Goal: Book appointment/travel/reservation

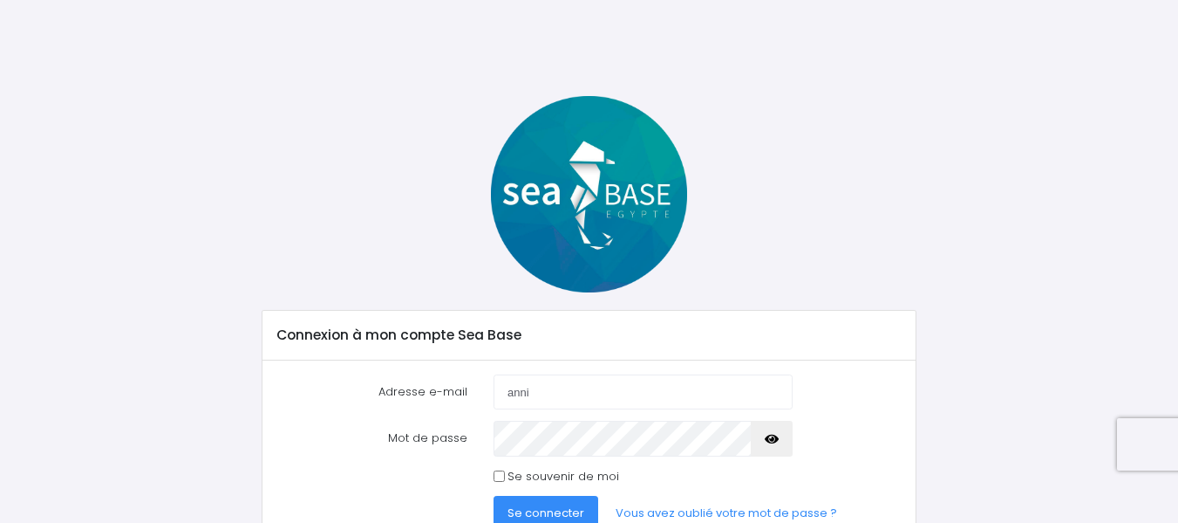
type input "[PERSON_NAME][EMAIL_ADDRESS][DOMAIN_NAME]"
click at [772, 439] on icon "button" at bounding box center [772, 439] width 14 height 0
click at [777, 439] on icon "button" at bounding box center [772, 439] width 14 height 0
click at [504, 472] on input "Se souvenir de moi" at bounding box center [499, 475] width 11 height 11
checkbox input "true"
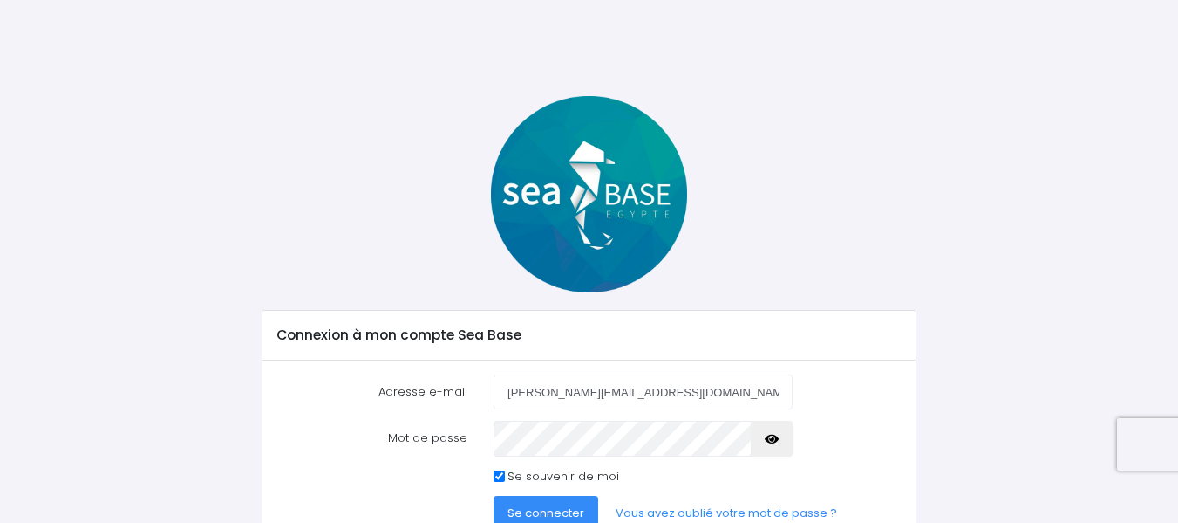
click at [537, 506] on span "Se connecter" at bounding box center [546, 512] width 77 height 17
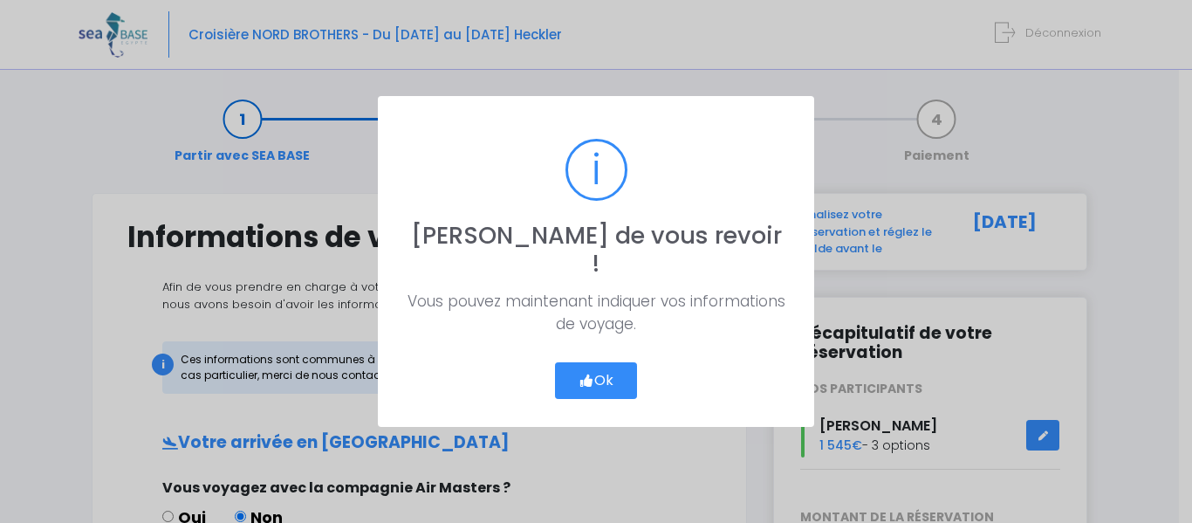
click at [605, 367] on button "Ok" at bounding box center [596, 380] width 82 height 37
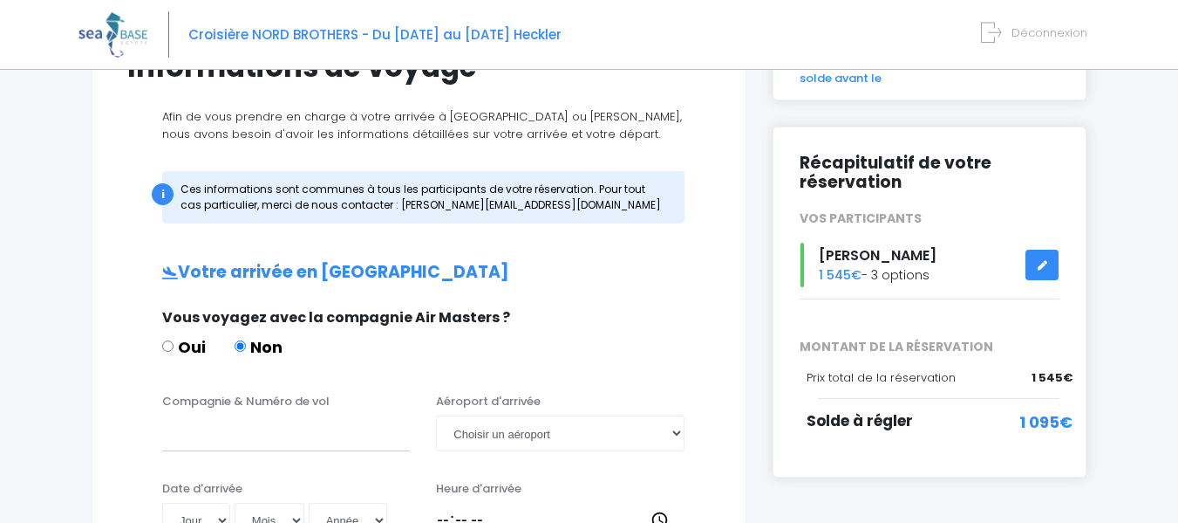
scroll to position [177, 0]
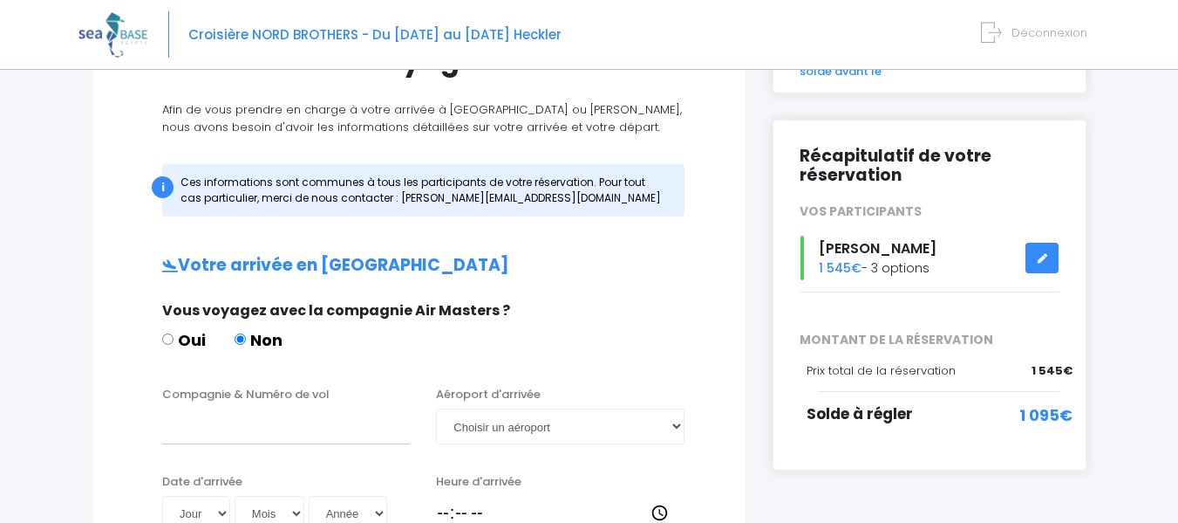
click at [1045, 408] on span "1 095€" at bounding box center [1046, 415] width 53 height 24
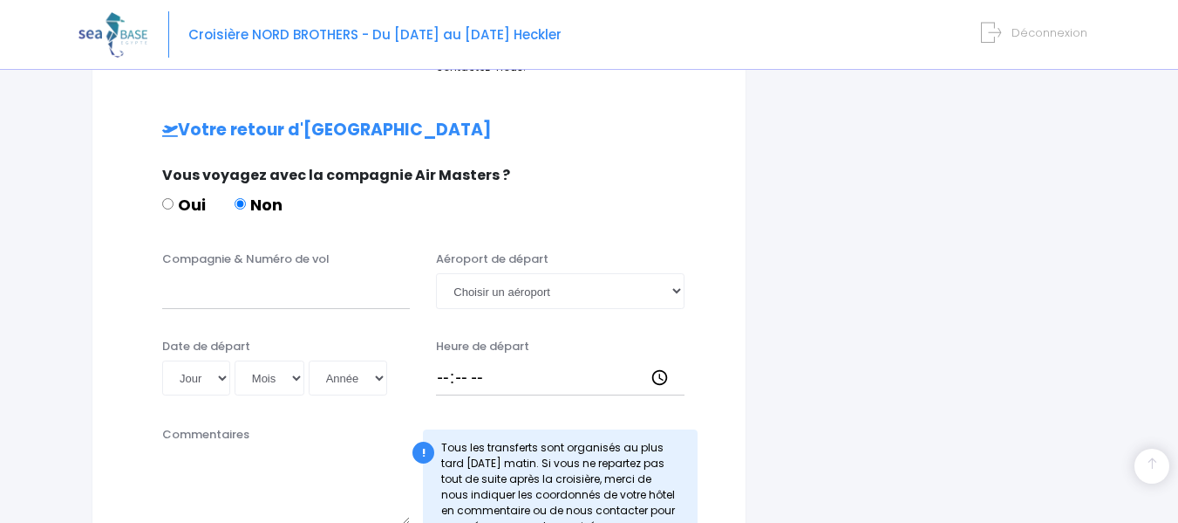
scroll to position [801, 0]
click at [297, 297] on input "Compagnie & Numéro de vol" at bounding box center [286, 289] width 248 height 35
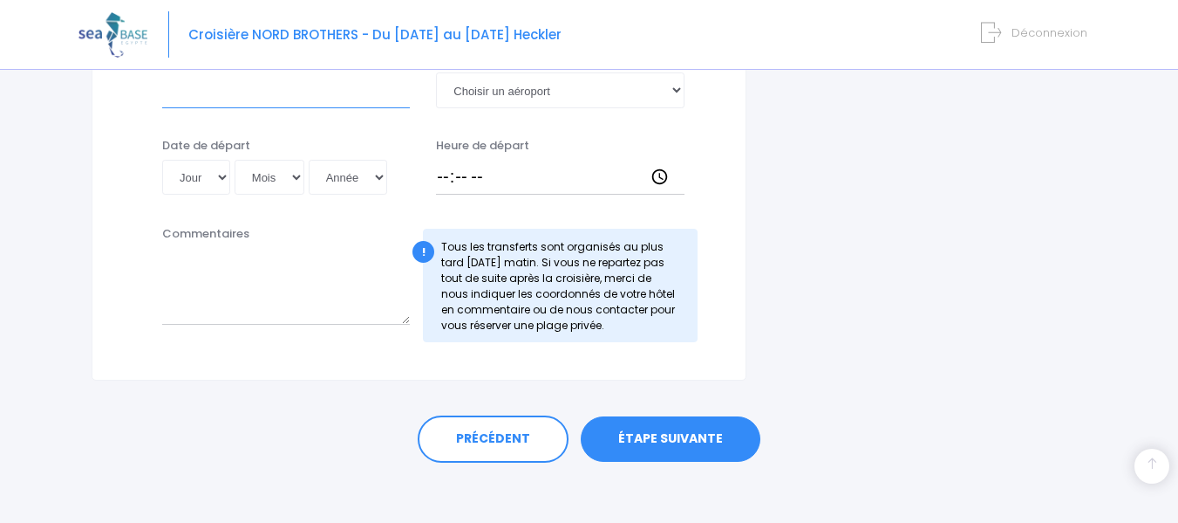
scroll to position [1010, 0]
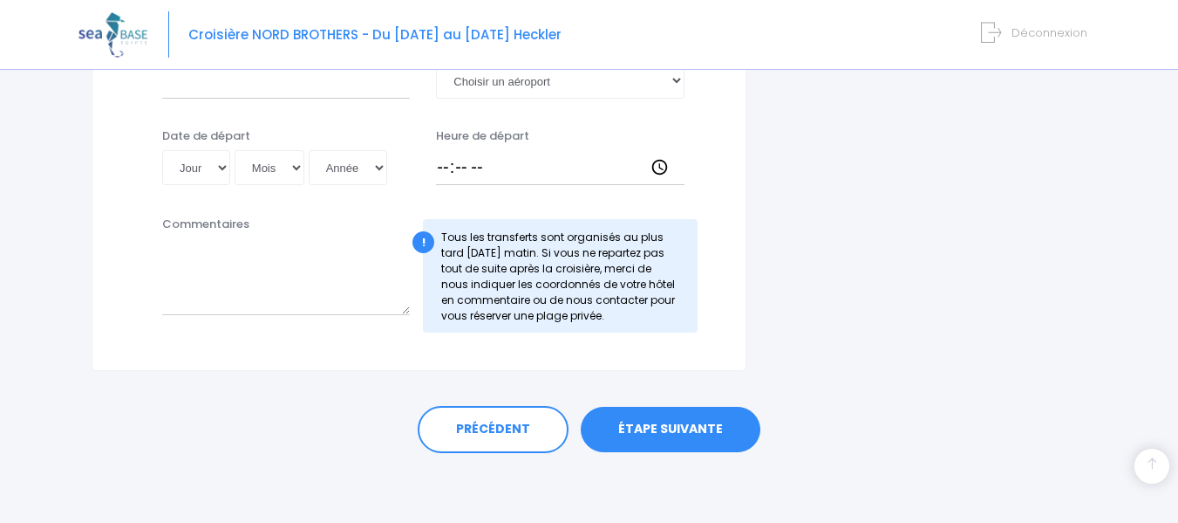
drag, startPoint x: 664, startPoint y: 452, endPoint x: 666, endPoint y: 443, distance: 9.1
click at [666, 443] on div "PRÉCÉDENT ÉTAPE SUIVANTE" at bounding box center [589, 429] width 926 height 47
click at [666, 443] on link "ÉTAPE SUIVANTE" at bounding box center [671, 428] width 180 height 45
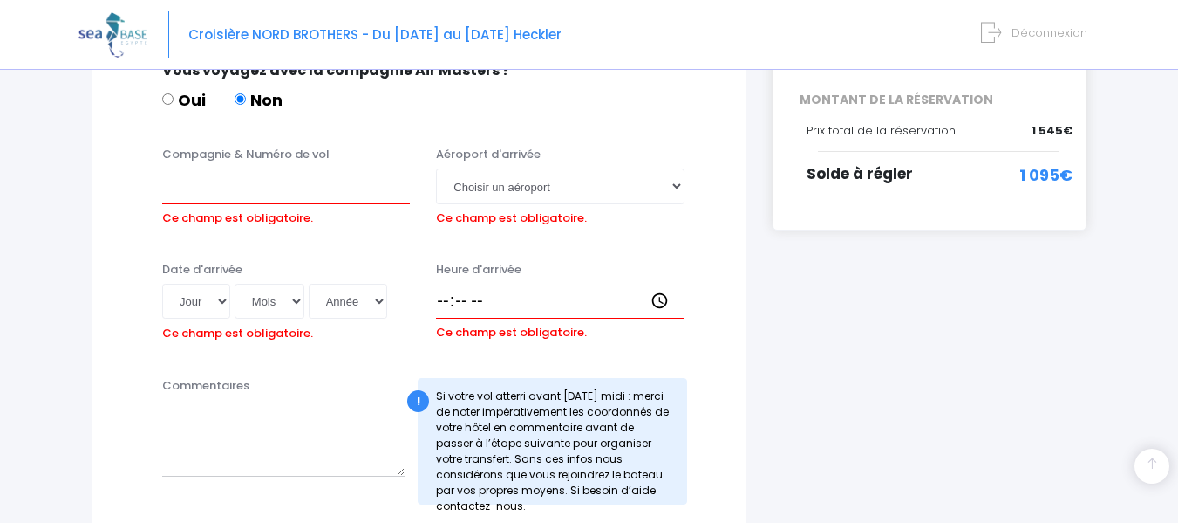
scroll to position [411, 0]
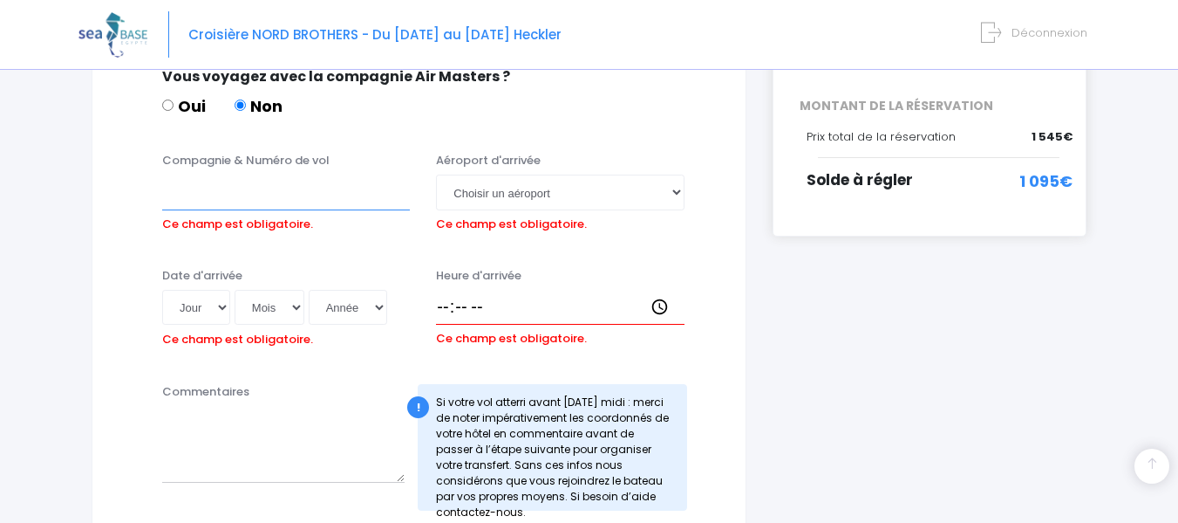
click at [345, 185] on input "Compagnie & Numéro de vol" at bounding box center [286, 191] width 248 height 35
type input "Turquish Airlines"
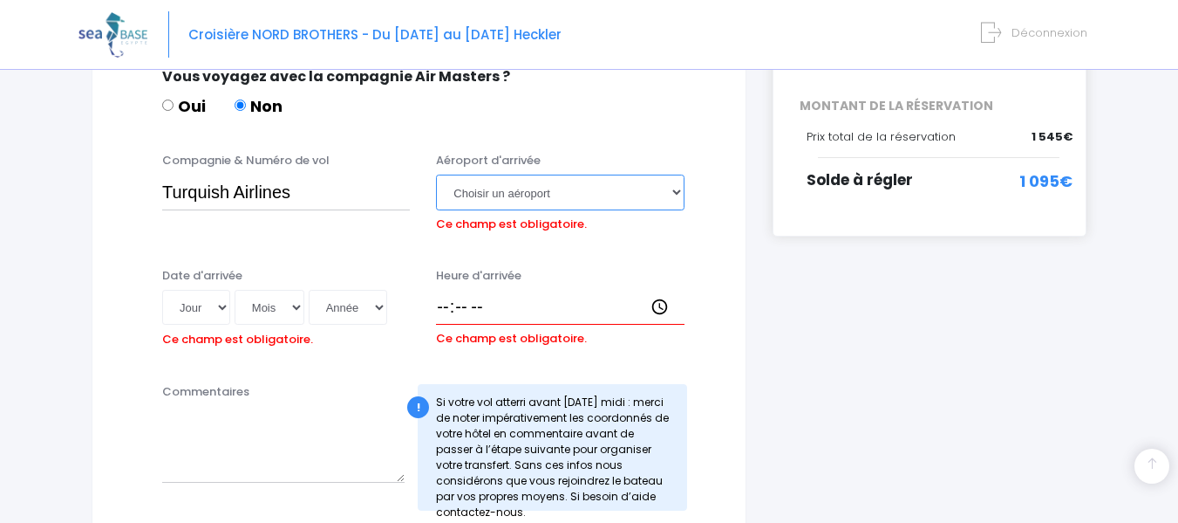
click at [468, 208] on select "Choisir un aéroport Hurghada Marsa Alam" at bounding box center [560, 191] width 248 height 35
select select "Hurghada"
click at [436, 174] on select "Choisir un aéroport Hurghada Marsa Alam" at bounding box center [560, 191] width 248 height 35
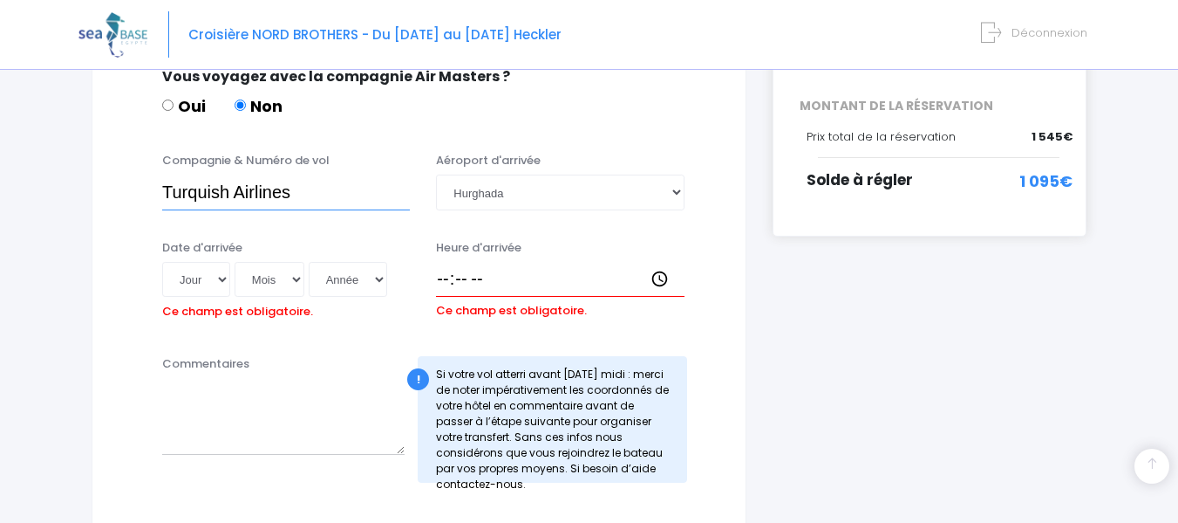
click at [306, 193] on input "Turquish Airlines" at bounding box center [286, 191] width 248 height 35
click at [207, 194] on input "Turquish Airlines" at bounding box center [286, 191] width 248 height 35
click at [312, 200] on input "Turqish Airlines" at bounding box center [286, 191] width 248 height 35
click at [192, 187] on input "Turqish Airlines" at bounding box center [286, 191] width 248 height 35
click at [309, 201] on input "Turkish Airlines" at bounding box center [286, 191] width 248 height 35
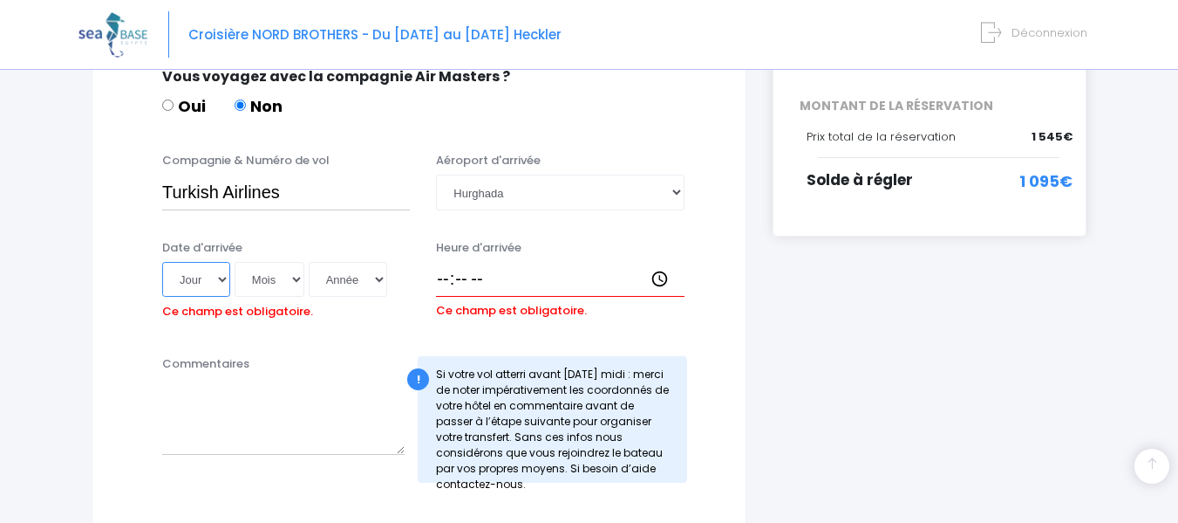
click at [224, 274] on select "Jour 01 02 03 04 05 06 07 08 09 10 11 12 13 14 15 16 17 18 19 20 21 22 23 24 25…" at bounding box center [196, 279] width 68 height 35
click at [302, 192] on input "Turkish Airlines" at bounding box center [286, 191] width 248 height 35
type input "Turkish Airlines - TK702"
click at [218, 277] on select "Jour 01 02 03 04 05 06 07 08 09 10 11 12 13 14 15 16 17 18 19 20 21 22 23 24 25…" at bounding box center [196, 279] width 68 height 35
select select "18"
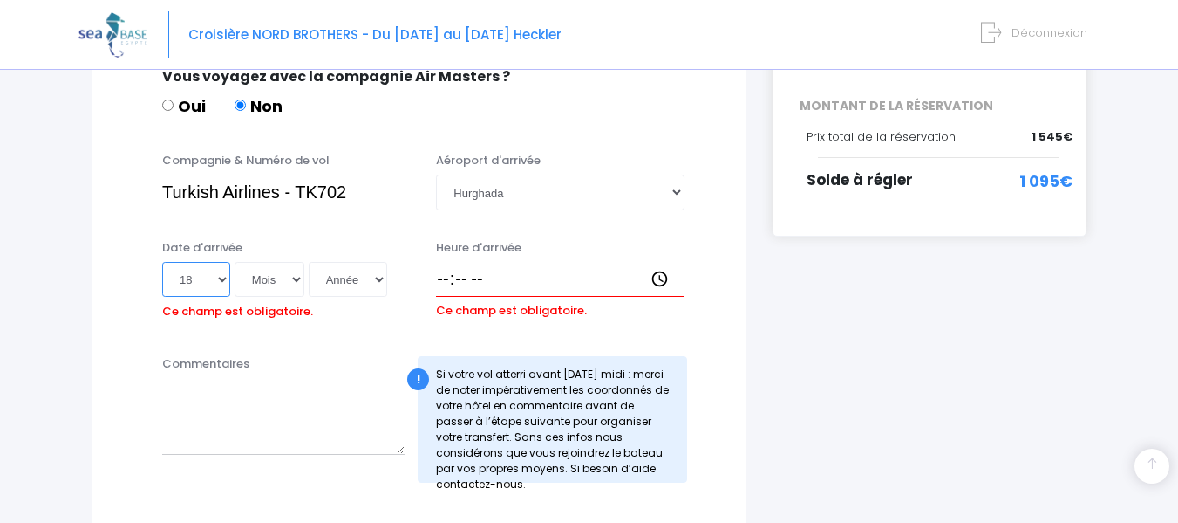
click at [162, 262] on select "Jour 01 02 03 04 05 06 07 08 09 10 11 12 13 14 15 16 17 18 19 20 21 22 23 24 25…" at bounding box center [196, 279] width 68 height 35
click at [277, 273] on select "Mois 01 02 03 04 05 06 07 08 09 10 11 12" at bounding box center [270, 279] width 70 height 35
select select "10"
click at [235, 262] on select "Mois 01 02 03 04 05 06 07 08 09 10 11 12" at bounding box center [270, 279] width 70 height 35
click at [356, 276] on select "Année 2045 2044 2043 2042 2041 2040 2039 2038 2037 2036 2035 2034 2033 2032 203…" at bounding box center [348, 279] width 79 height 35
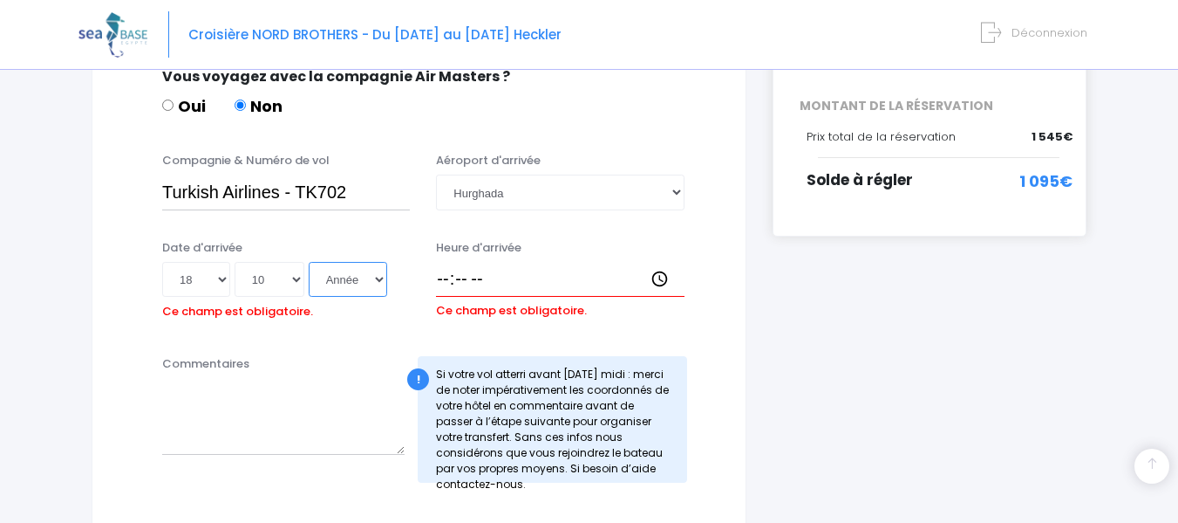
select select "2025"
click at [309, 262] on select "Année 2045 2044 2043 2042 2041 2040 2039 2038 2037 2036 2035 2034 2033 2032 203…" at bounding box center [348, 279] width 79 height 35
type input "2025-10-18"
click at [434, 288] on div "Heure d'arrivée Ce champ est obligatoire." at bounding box center [560, 282] width 274 height 86
click at [441, 282] on input "Heure d'arrivée" at bounding box center [560, 279] width 248 height 35
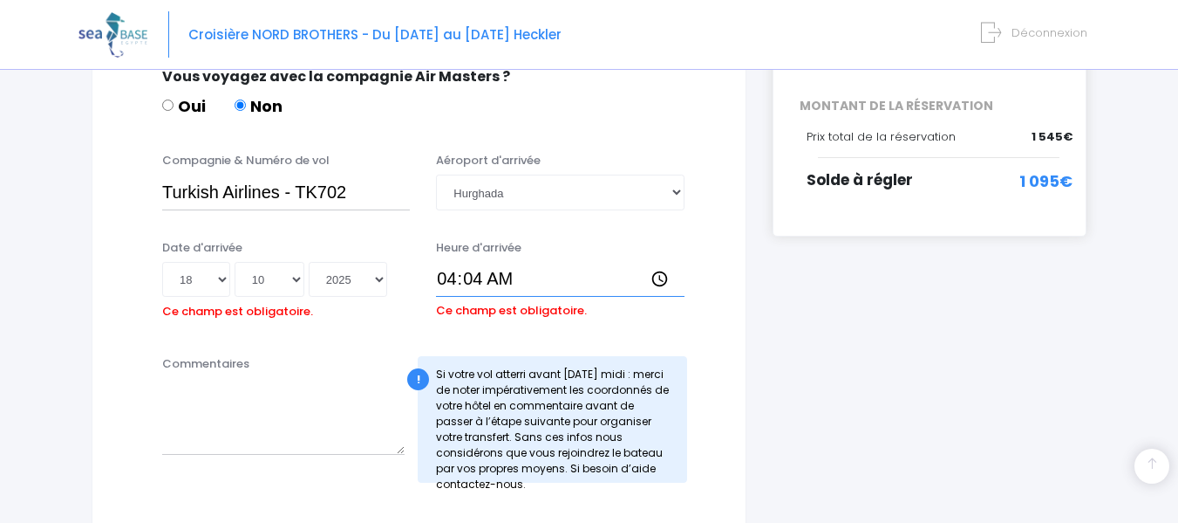
type input "04:45"
click at [243, 415] on textarea "Commentaires" at bounding box center [283, 416] width 243 height 77
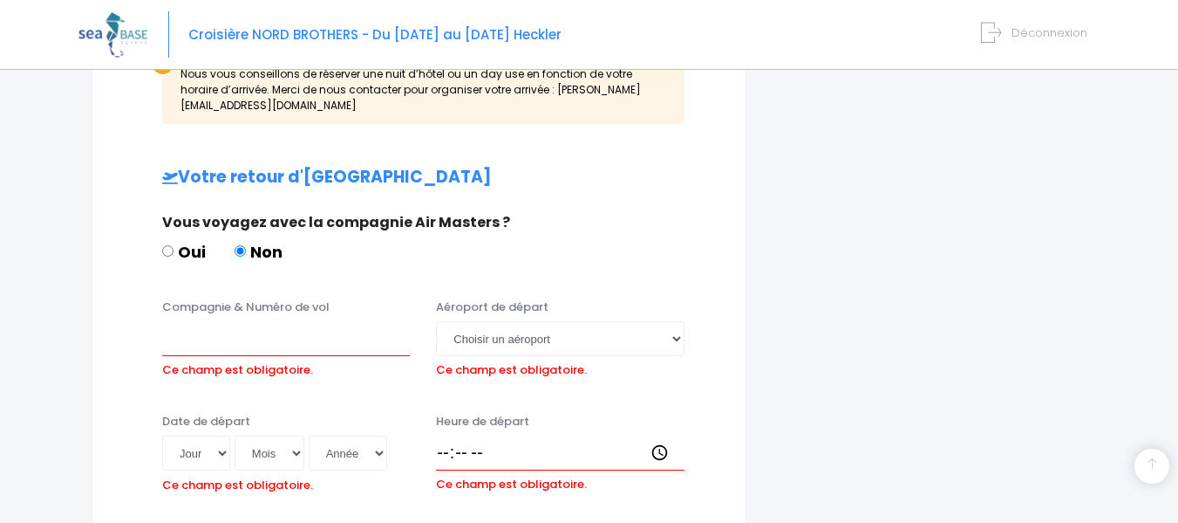
scroll to position [891, 0]
type textarea "Hôtel en cours de réservation"
click at [269, 327] on input "Compagnie & Numéro de vol" at bounding box center [286, 337] width 248 height 35
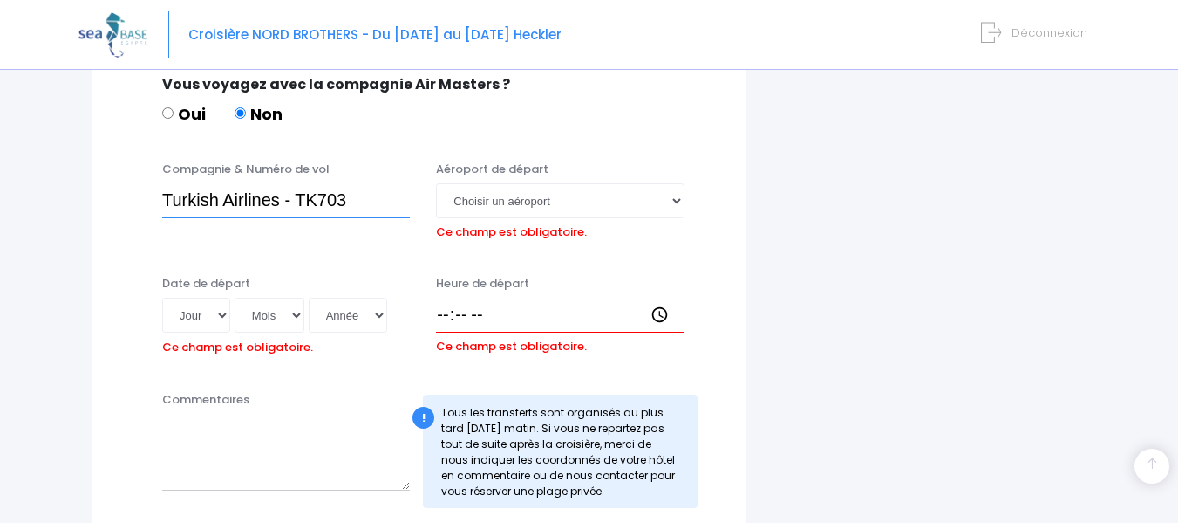
scroll to position [1029, 0]
type input "Turkish Airlines - TK703"
click at [506, 182] on select "Choisir un aéroport Hurghada Marsa Alam" at bounding box center [560, 199] width 248 height 35
select select "Hurghada"
click at [436, 182] on select "Choisir un aéroport Hurghada Marsa Alam" at bounding box center [560, 199] width 248 height 35
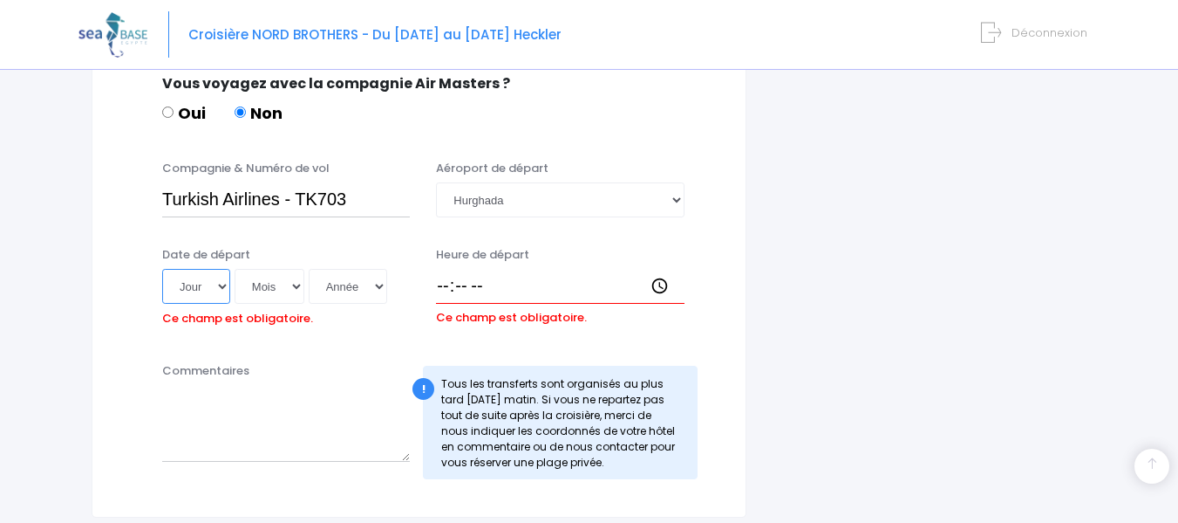
click at [229, 273] on select "Jour 01 02 03 04 05 06 07 08 09 10 11 12 13 14 15 16 17 18 19 20 21 22 23 24 25…" at bounding box center [196, 286] width 68 height 35
select select "27"
click at [162, 269] on select "Jour 01 02 03 04 05 06 07 08 09 10 11 12 13 14 15 16 17 18 19 20 21 22 23 24 25…" at bounding box center [196, 286] width 68 height 35
click at [293, 273] on select "Mois 01 02 03 04 05 06 07 08 09 10 11 12" at bounding box center [270, 286] width 70 height 35
select select "10"
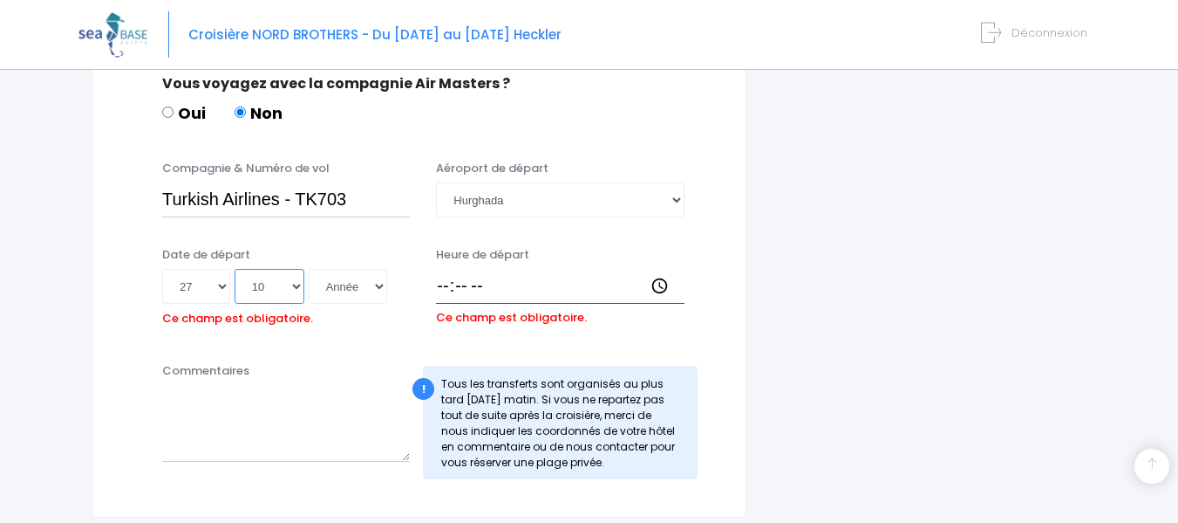
click at [235, 269] on select "Mois 01 02 03 04 05 06 07 08 09 10 11 12" at bounding box center [270, 286] width 70 height 35
click at [369, 270] on select "Année 2045 2044 2043 2042 2041 2040 2039 2038 2037 2036 2035 2034 2033 2032 203…" at bounding box center [348, 286] width 79 height 35
select select "2025"
click at [309, 269] on select "Année 2045 2044 2043 2042 2041 2040 2039 2038 2037 2036 2035 2034 2033 2032 203…" at bounding box center [348, 286] width 79 height 35
type input "2025-10-27"
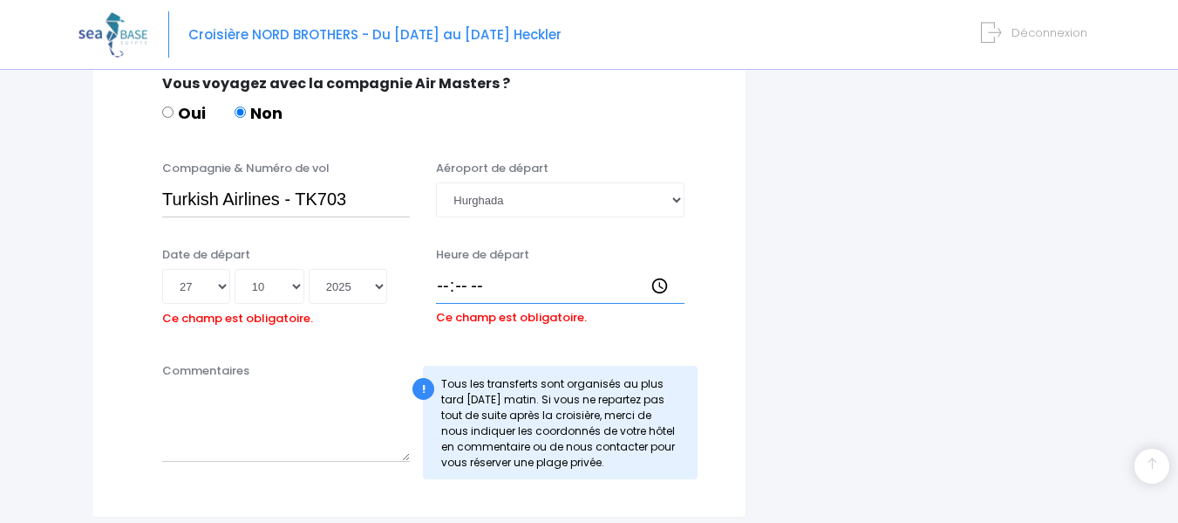
click at [439, 274] on input "Heure de départ" at bounding box center [560, 286] width 248 height 35
type input "06:00"
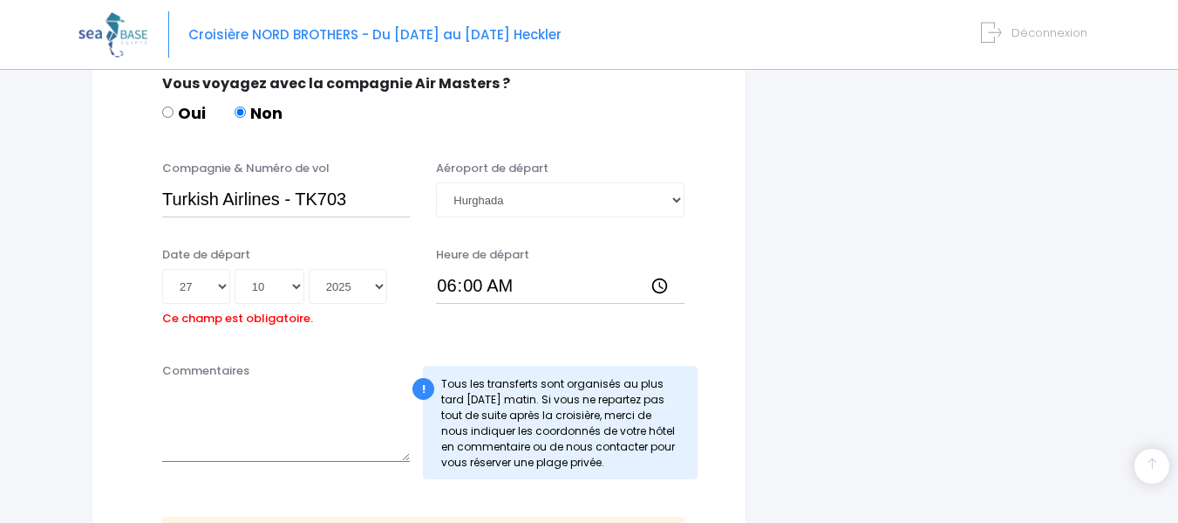
click at [243, 421] on textarea "Commentaires" at bounding box center [286, 423] width 248 height 77
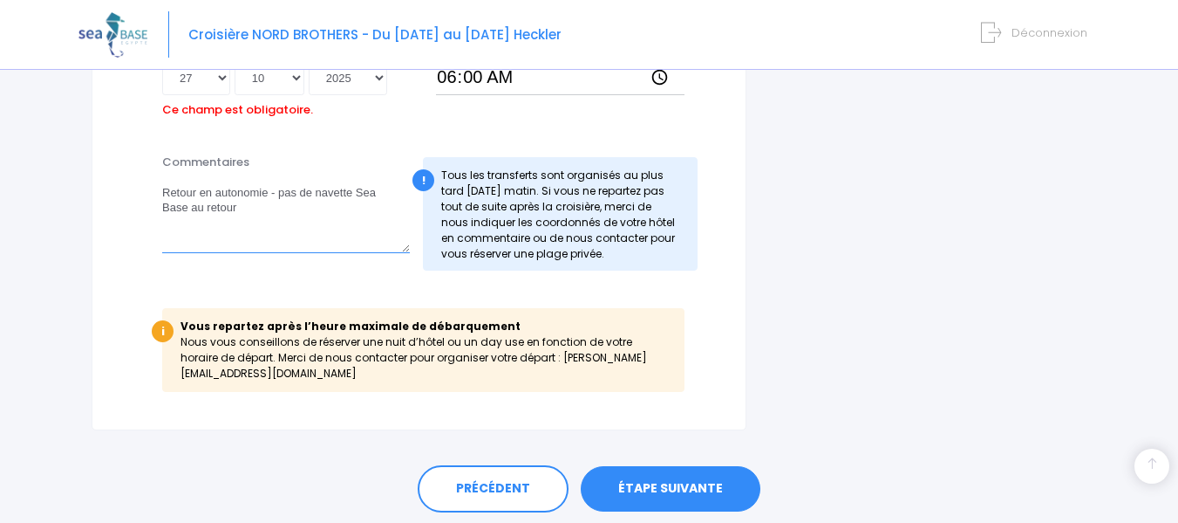
scroll to position [1266, 0]
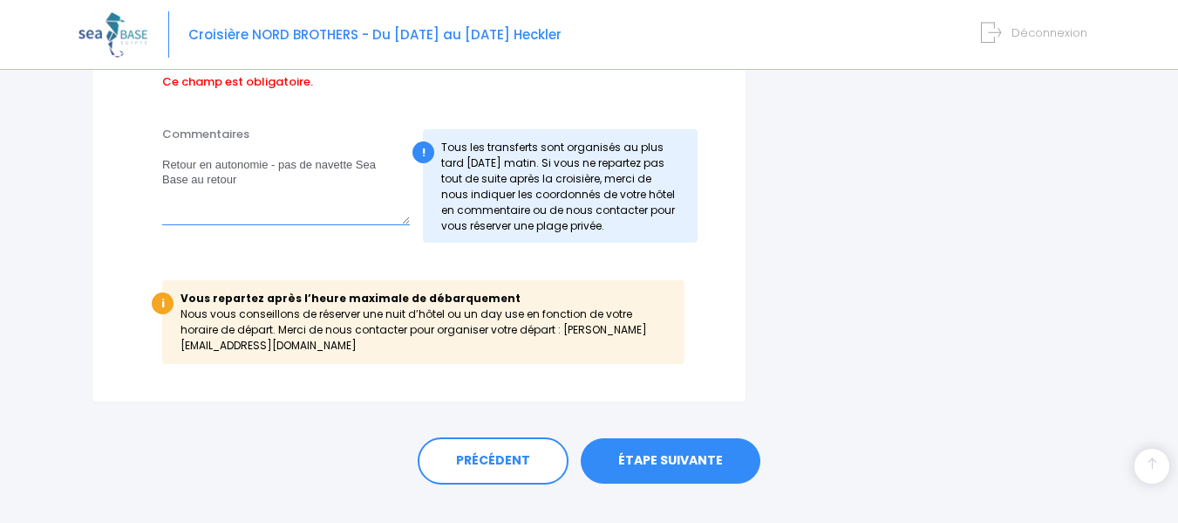
type textarea "Retour en autonomie - pas de navette Sea Base au retour"
click at [644, 438] on link "ÉTAPE SUIVANTE" at bounding box center [671, 460] width 180 height 45
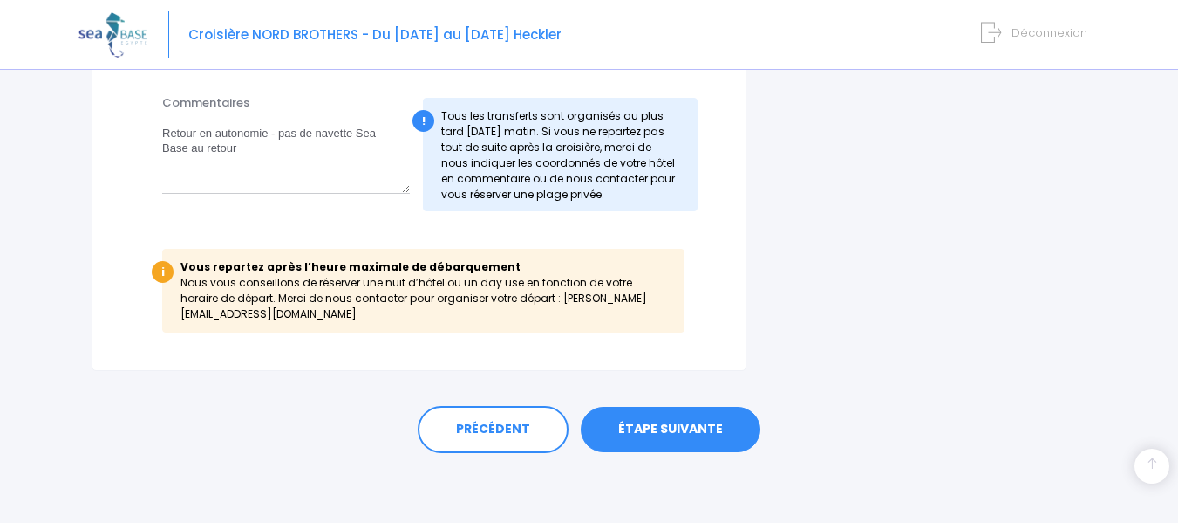
scroll to position [1210, 0]
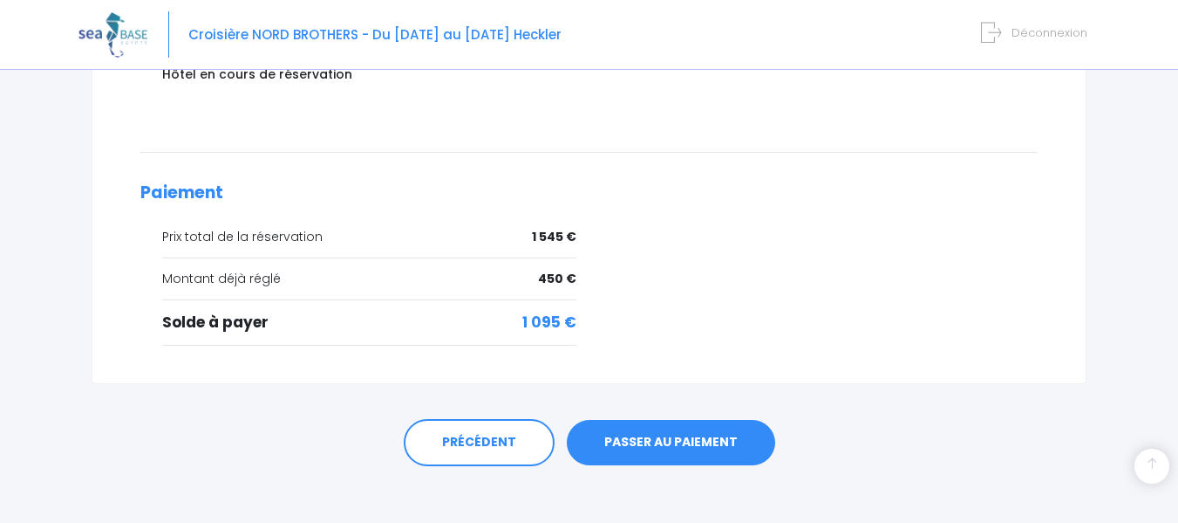
scroll to position [777, 0]
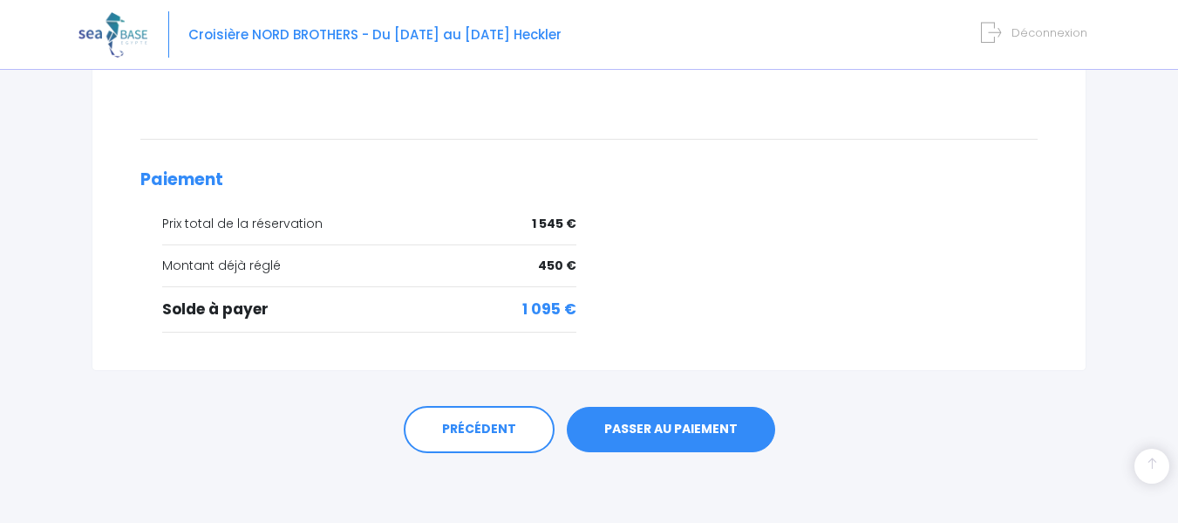
click at [657, 430] on link "PASSER AU PAIEMENT" at bounding box center [671, 428] width 208 height 45
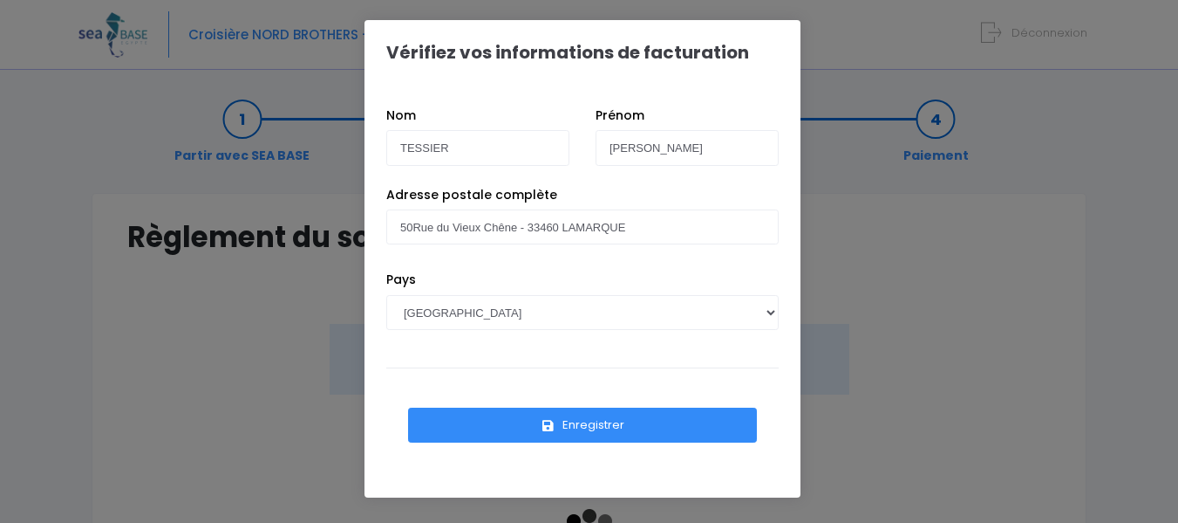
click at [620, 427] on button "Enregistrer" at bounding box center [582, 424] width 349 height 35
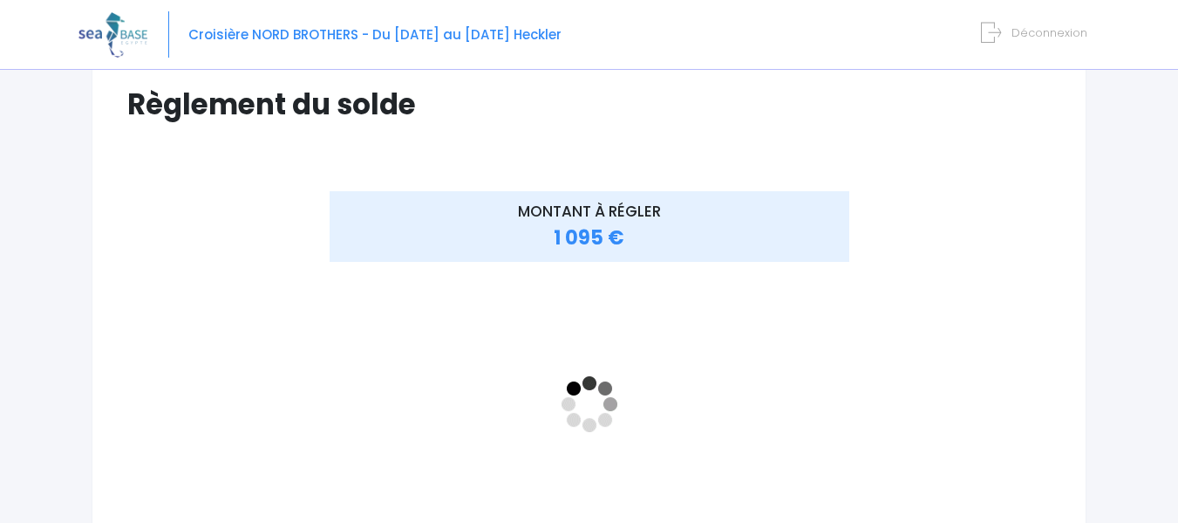
scroll to position [132, 0]
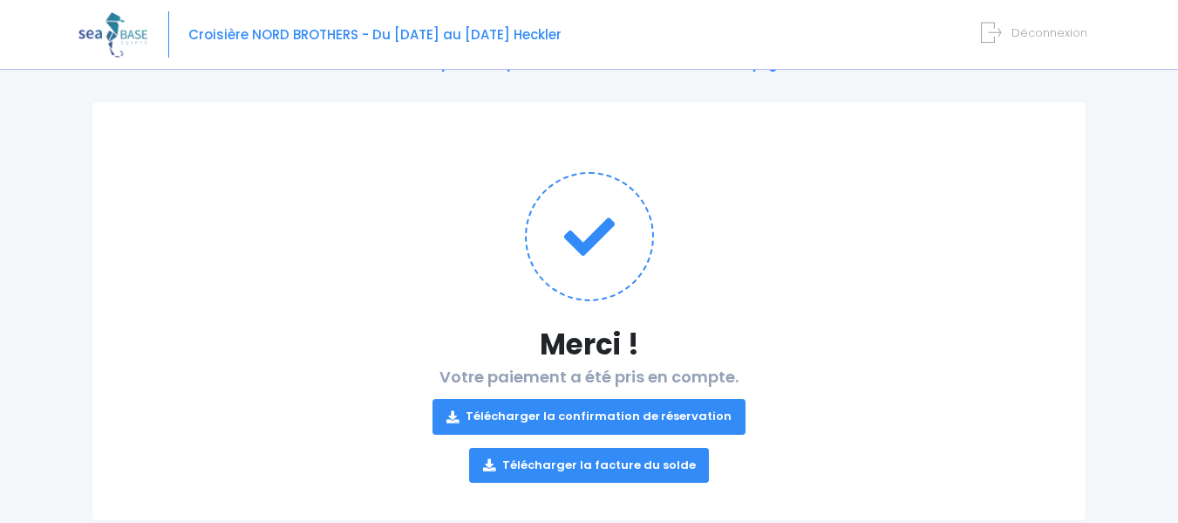
scroll to position [133, 0]
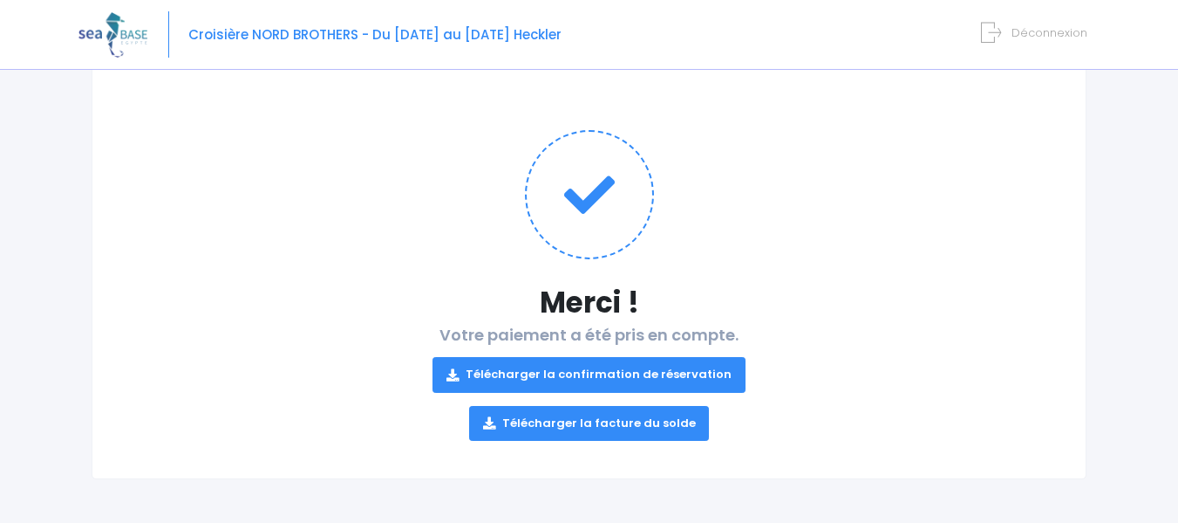
click at [1029, 36] on span "Déconnexion" at bounding box center [1050, 32] width 76 height 17
